Goal: Transaction & Acquisition: Purchase product/service

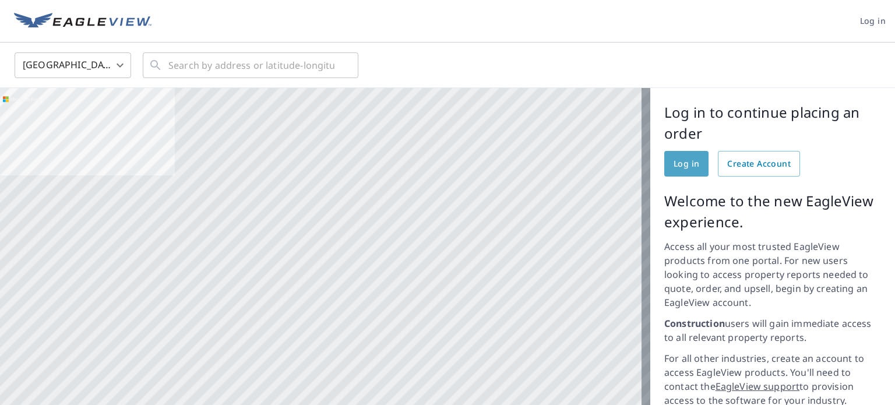
click at [685, 165] on span "Log in" at bounding box center [686, 164] width 26 height 15
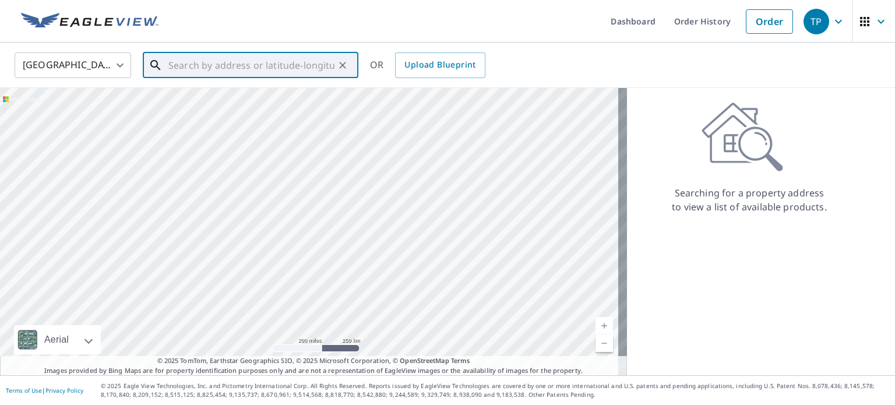
click at [190, 65] on input "text" at bounding box center [251, 65] width 166 height 33
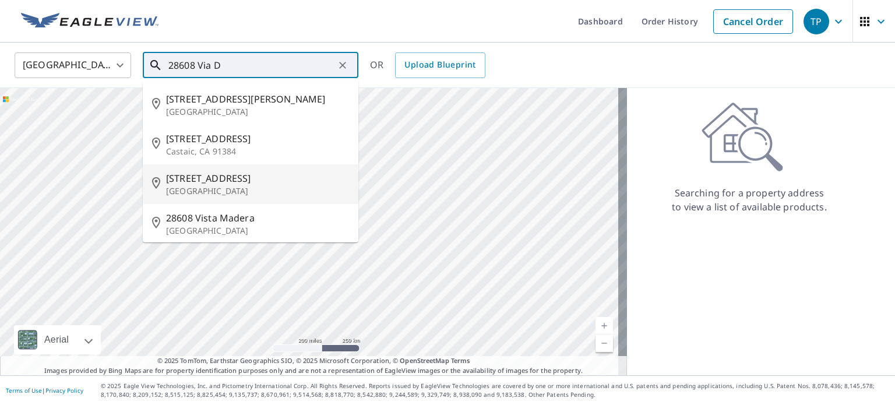
click at [233, 177] on span "[STREET_ADDRESS]" at bounding box center [257, 178] width 183 height 14
type input "[STREET_ADDRESS][PERSON_NAME]"
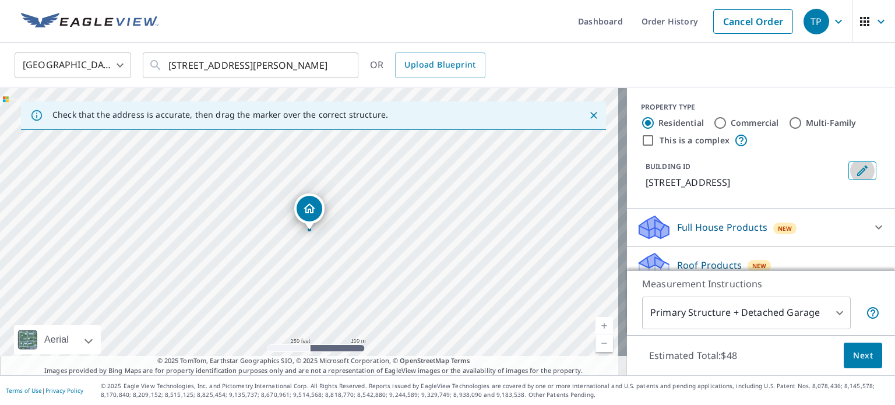
click at [857, 168] on icon "Edit building 1" at bounding box center [862, 170] width 10 height 10
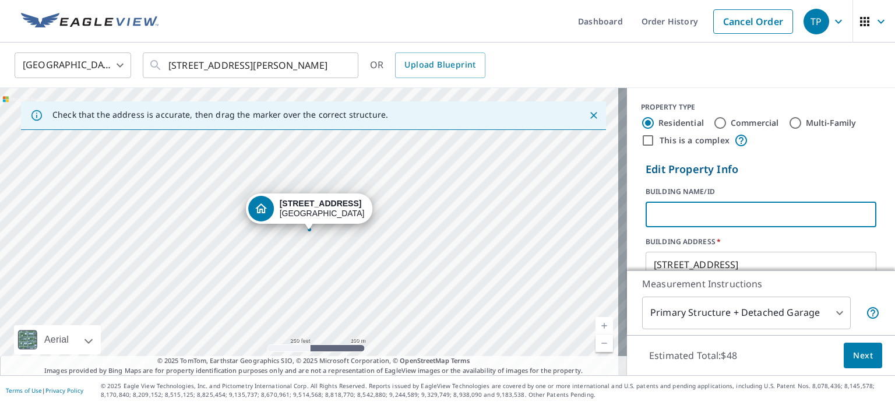
click at [654, 209] on input "text" at bounding box center [760, 214] width 231 height 33
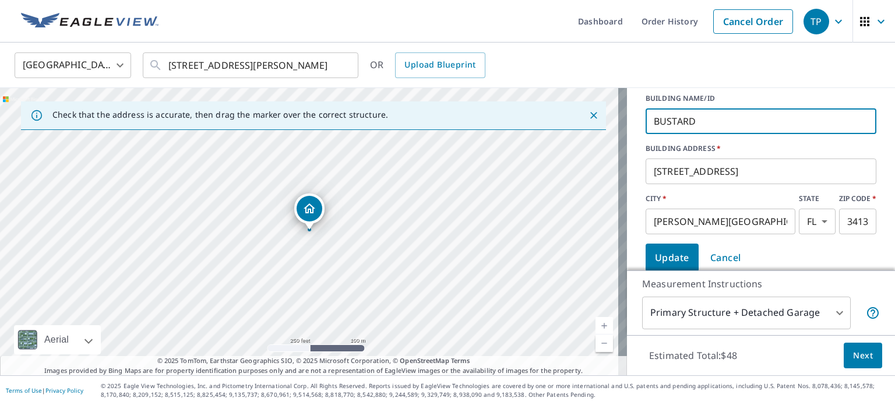
scroll to position [116, 0]
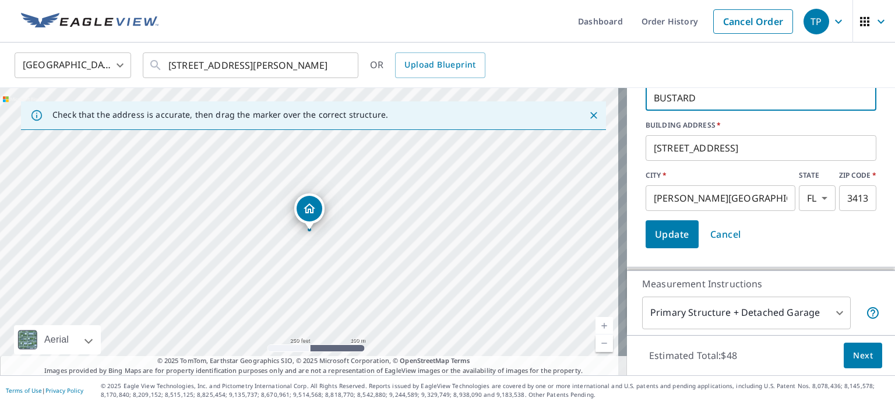
type input "BUSTARD"
click at [668, 230] on span "Update" at bounding box center [672, 234] width 34 height 16
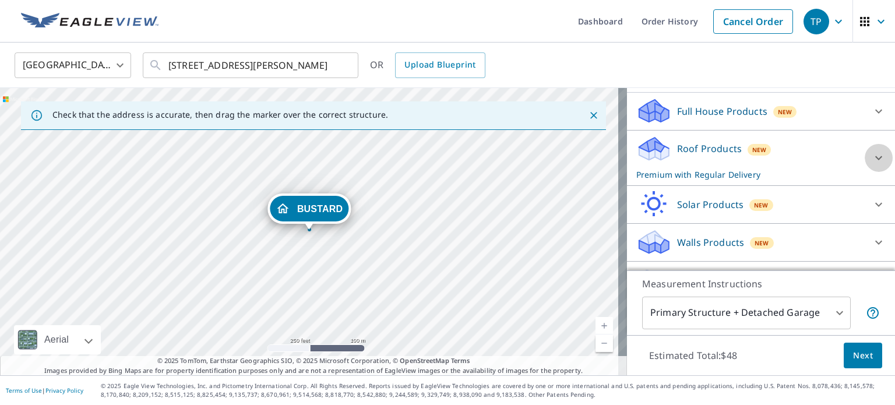
click at [871, 165] on icon at bounding box center [878, 158] width 14 height 14
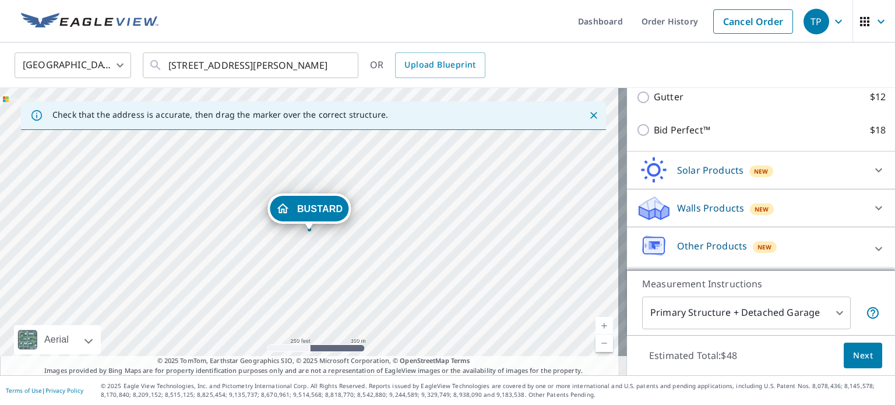
scroll to position [354, 0]
click at [854, 356] on span "Next" at bounding box center [863, 355] width 20 height 15
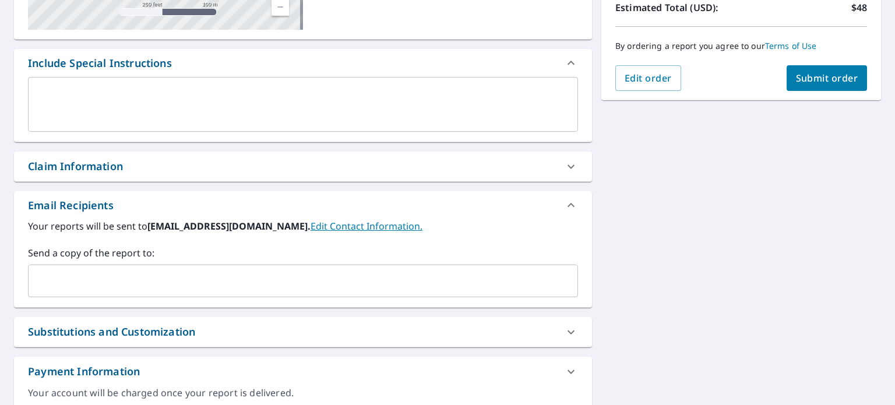
scroll to position [280, 0]
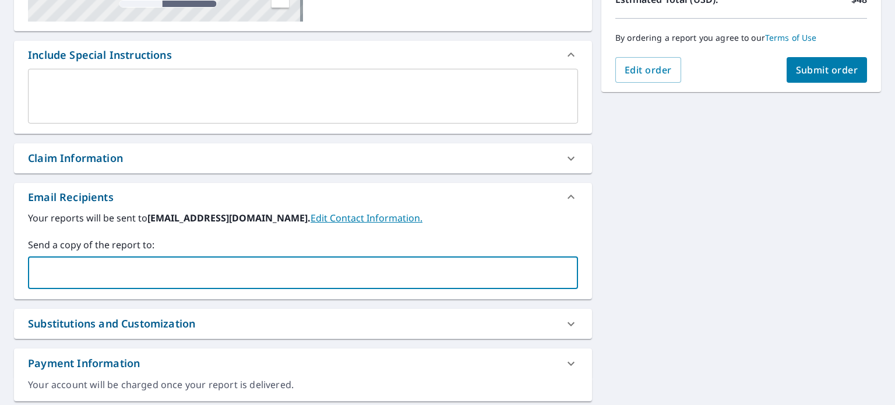
click at [53, 273] on input "text" at bounding box center [294, 273] width 522 height 22
type input "[EMAIL_ADDRESS][DOMAIN_NAME]"
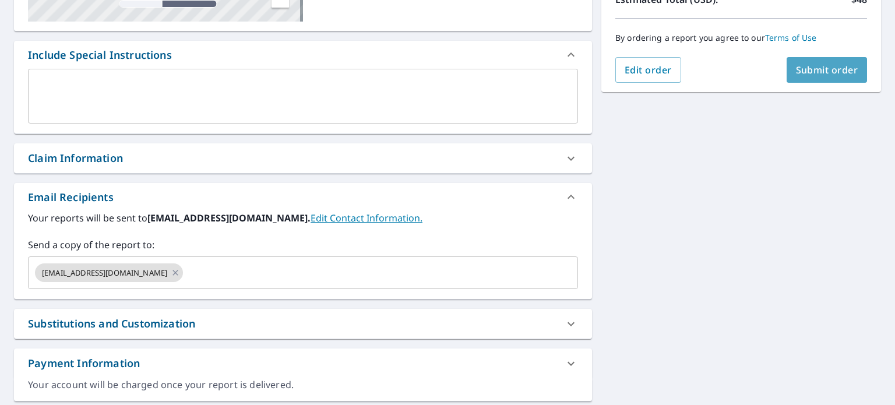
click at [811, 71] on span "Submit order" at bounding box center [827, 69] width 62 height 13
checkbox input "true"
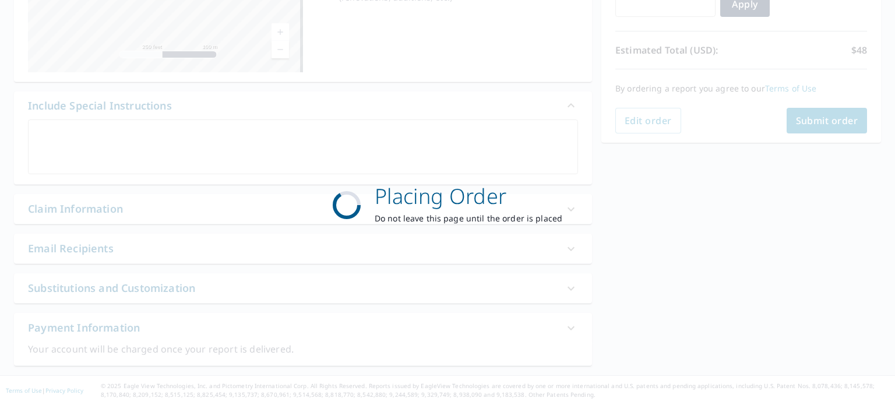
scroll to position [228, 0]
